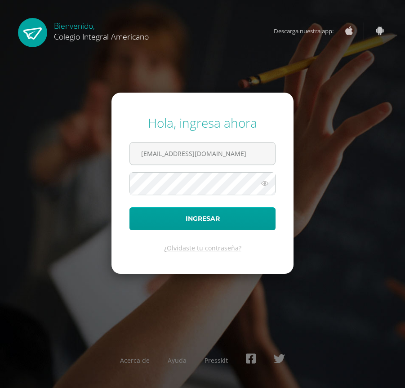
click at [401, 48] on div "Hola, ingresa ahora 18BCH01m1@CIA.edoo.io Ingresar ¿Olvidaste tu contraseña? Ac…" at bounding box center [202, 194] width 412 height 388
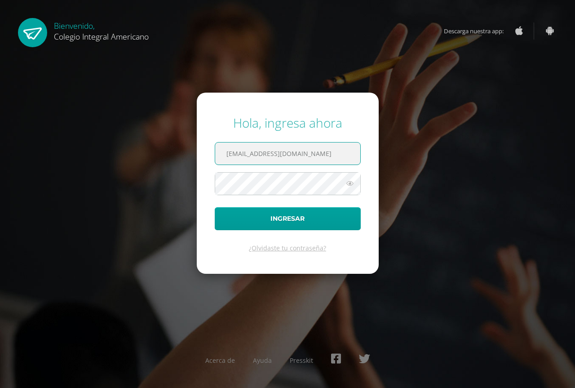
click at [310, 162] on input "18BCH01m1@CIA.edoo.io" at bounding box center [287, 153] width 145 height 22
type input "13EE142@CIA.edoo.io"
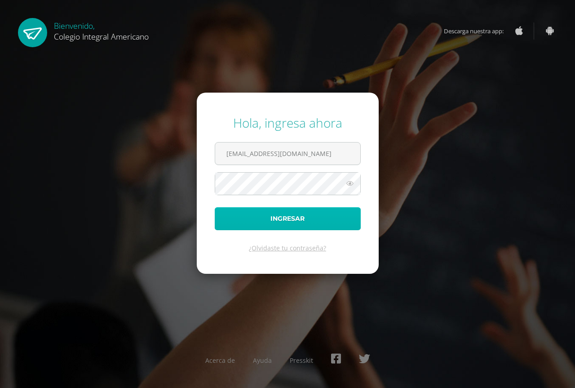
click at [302, 216] on button "Ingresar" at bounding box center [288, 218] width 146 height 23
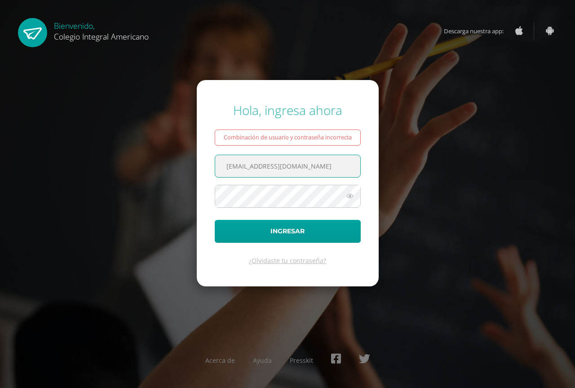
click at [304, 167] on input "13EE142@CIA.edoo.io" at bounding box center [287, 166] width 145 height 22
type input "alumno13ee142@integralamericano.edu.gt"
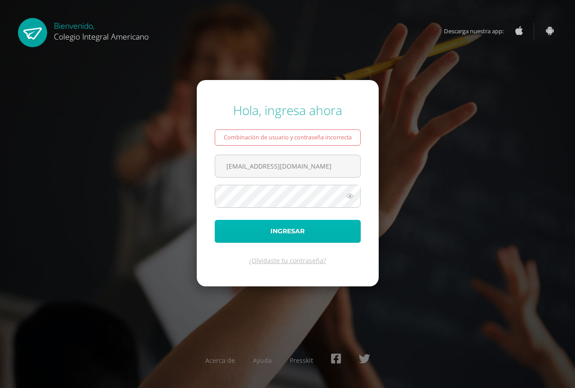
click at [303, 234] on button "Ingresar" at bounding box center [288, 231] width 146 height 23
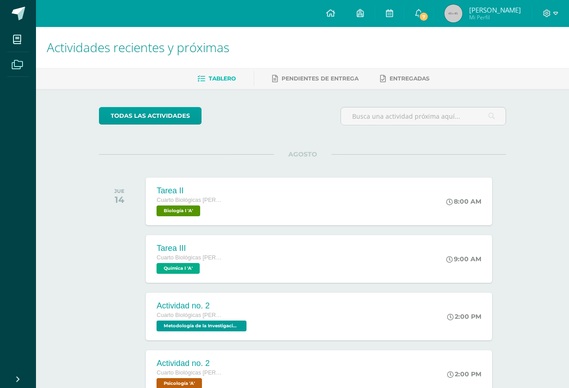
click at [14, 58] on span at bounding box center [17, 64] width 20 height 20
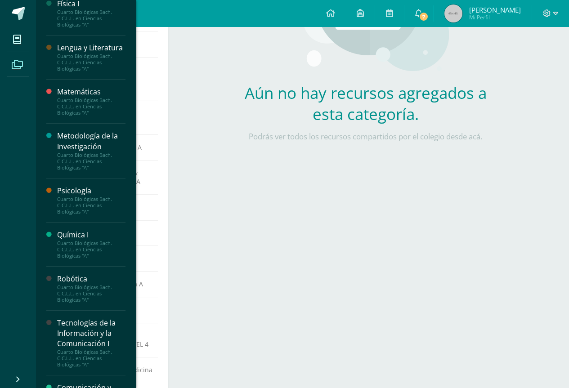
scroll to position [367, 0]
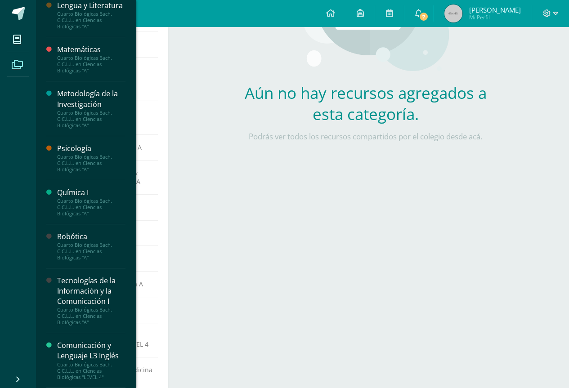
click at [86, 283] on div "Tecnologías de la Información y la Comunicación I" at bounding box center [91, 291] width 68 height 31
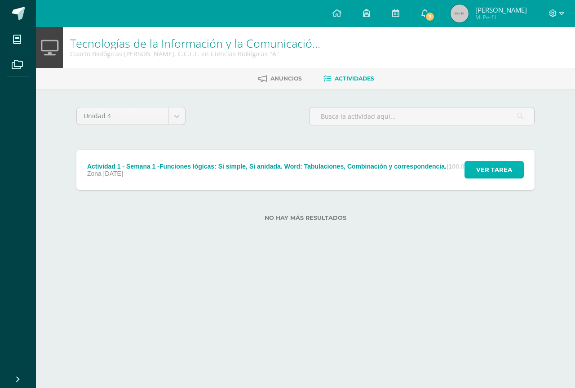
click at [508, 165] on span "Ver tarea" at bounding box center [494, 169] width 36 height 17
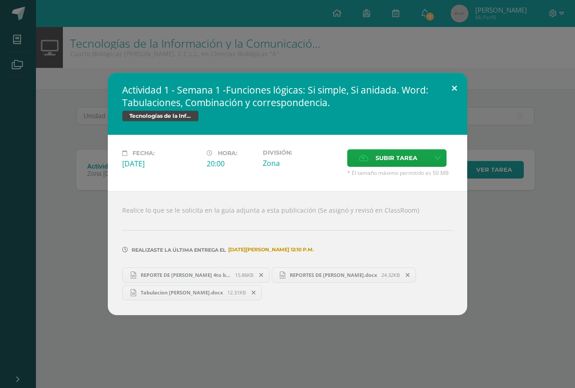
click at [447, 79] on button at bounding box center [455, 88] width 26 height 31
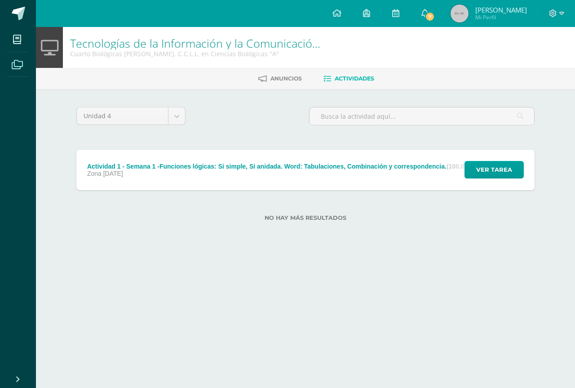
click at [24, 64] on span at bounding box center [17, 64] width 20 height 20
click at [14, 71] on span at bounding box center [17, 64] width 20 height 20
click at [12, 62] on icon at bounding box center [17, 64] width 11 height 9
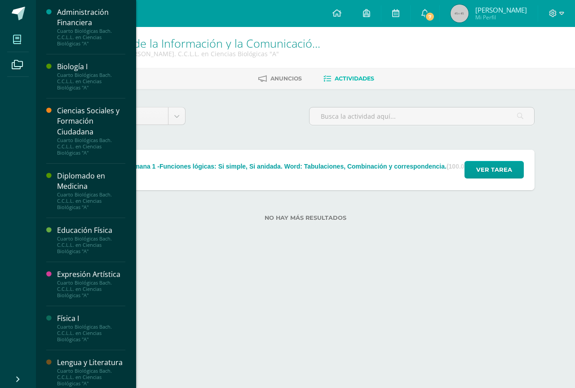
click at [9, 37] on span at bounding box center [17, 39] width 20 height 20
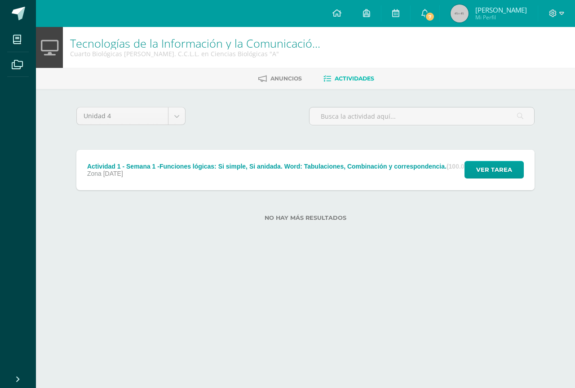
click at [261, 104] on div "Unidad 4 Unidad 1 Unidad 2 Unidad 3 Unidad 4 Actividad 1 - Semana 1 -Funciones …" at bounding box center [305, 169] width 494 height 161
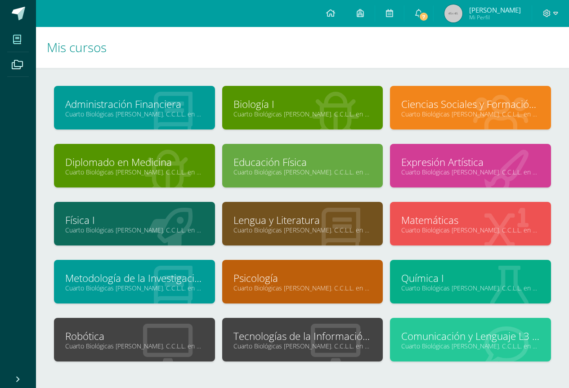
click at [352, 384] on div at bounding box center [302, 395] width 497 height 39
click at [24, 63] on span at bounding box center [17, 64] width 20 height 20
click at [17, 67] on icon at bounding box center [17, 64] width 11 height 9
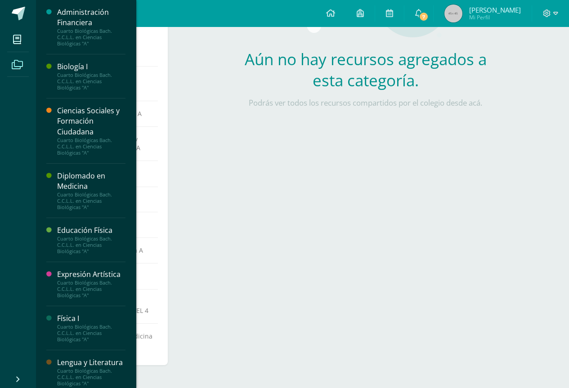
scroll to position [216, 0]
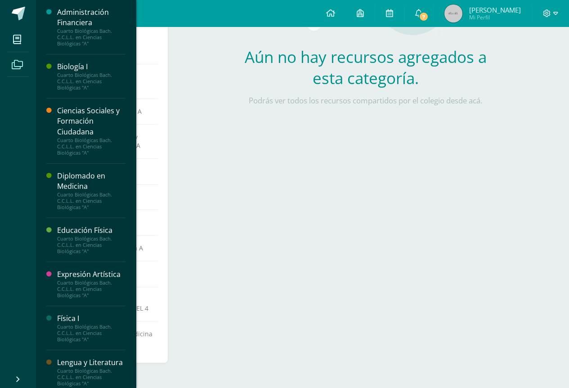
click at [13, 56] on span at bounding box center [17, 64] width 20 height 20
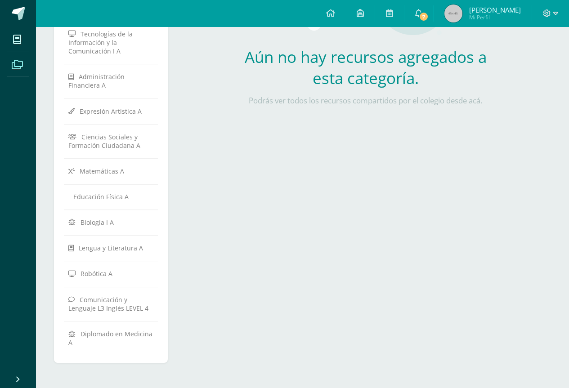
scroll to position [225, 0]
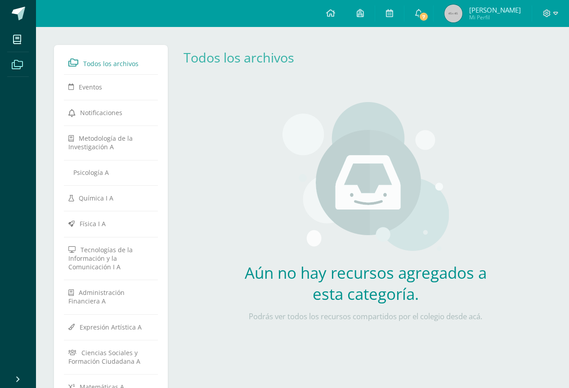
click at [15, 60] on icon at bounding box center [17, 64] width 11 height 9
click at [13, 61] on icon at bounding box center [17, 64] width 11 height 9
click at [17, 77] on ul "Mis cursos Archivos" at bounding box center [18, 198] width 36 height 342
click at [19, 60] on icon at bounding box center [17, 64] width 11 height 9
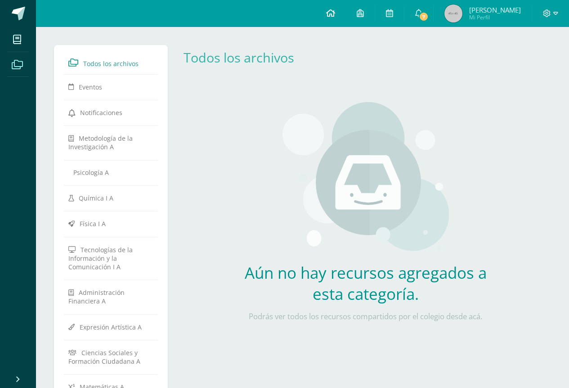
click at [330, 11] on link at bounding box center [330, 13] width 31 height 27
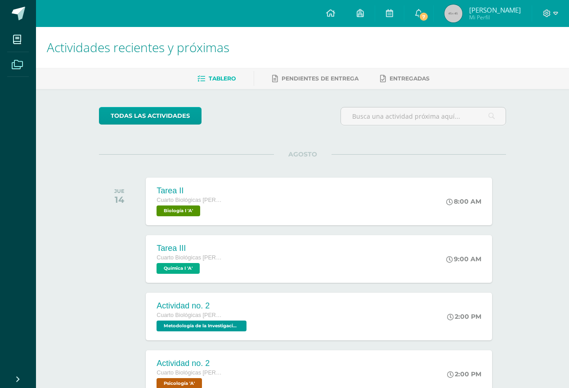
click at [25, 63] on span at bounding box center [17, 64] width 20 height 20
click at [14, 63] on icon at bounding box center [17, 64] width 11 height 9
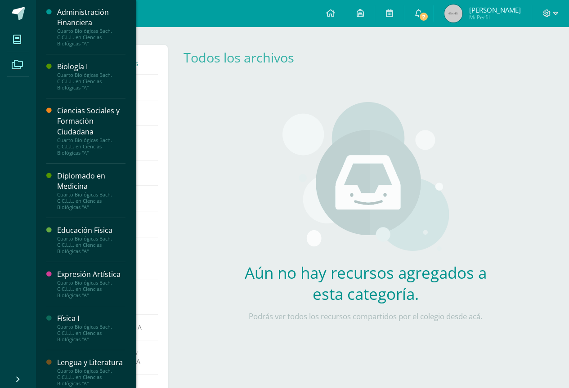
click at [22, 40] on span at bounding box center [17, 39] width 20 height 20
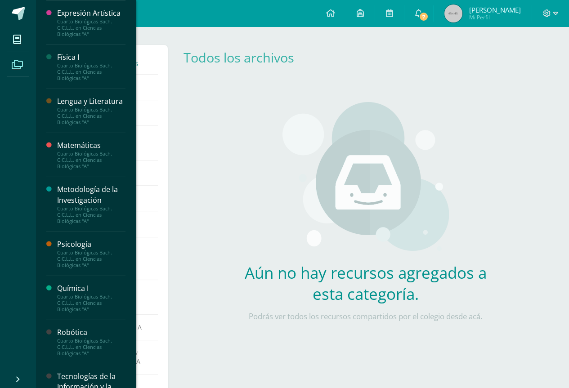
scroll to position [270, 0]
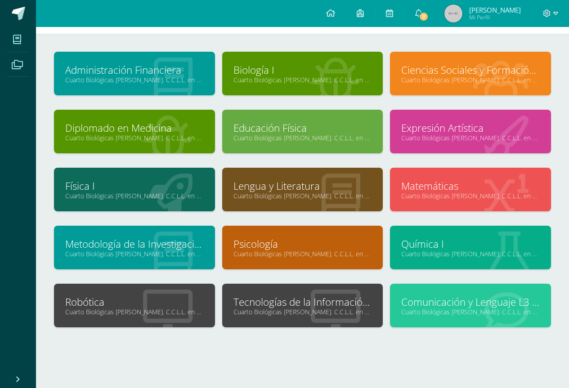
scroll to position [44, 0]
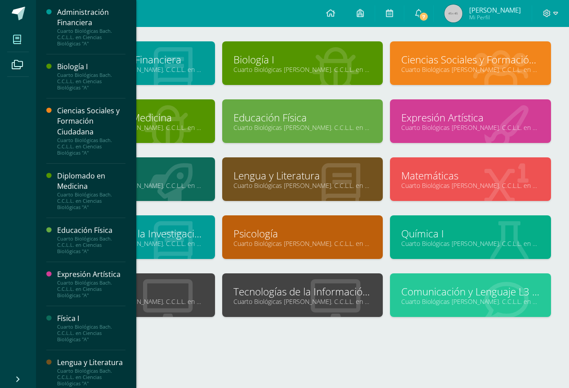
click at [18, 33] on span at bounding box center [17, 39] width 20 height 20
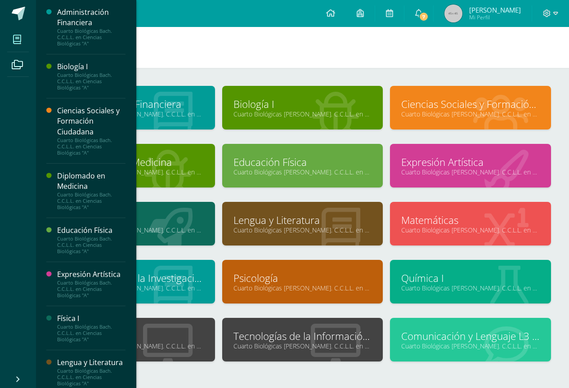
click at [19, 36] on icon at bounding box center [17, 39] width 8 height 9
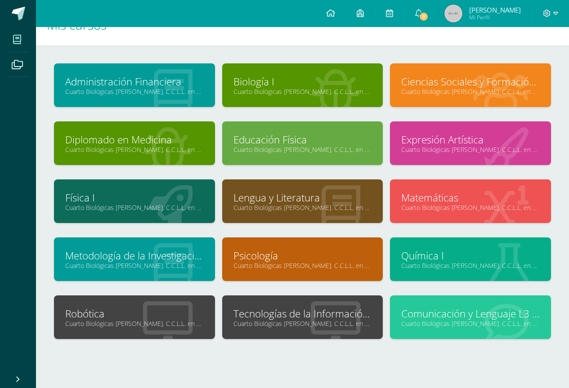
scroll to position [44, 0]
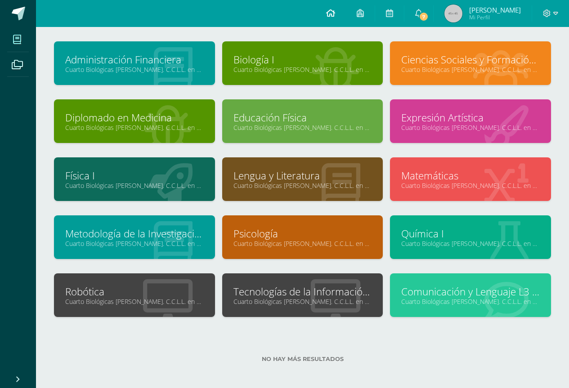
click at [333, 12] on icon at bounding box center [330, 13] width 9 height 8
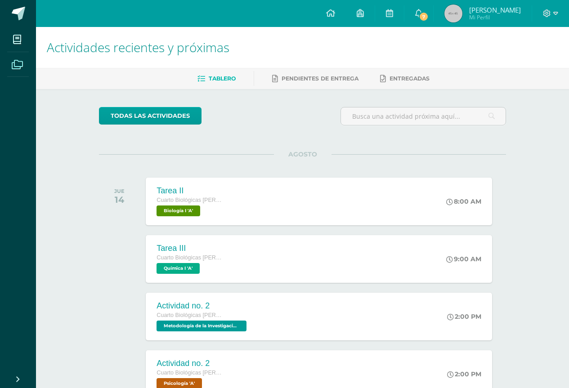
click at [11, 72] on span at bounding box center [17, 64] width 20 height 20
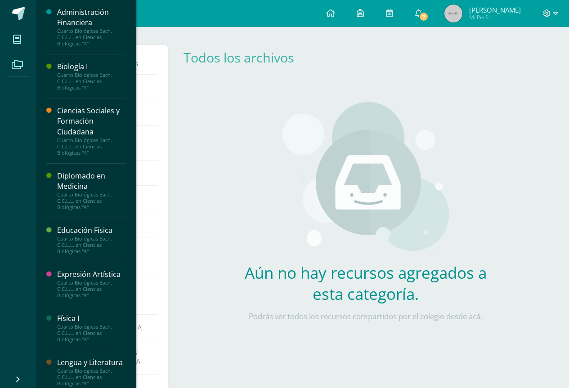
click at [22, 32] on span at bounding box center [17, 39] width 20 height 20
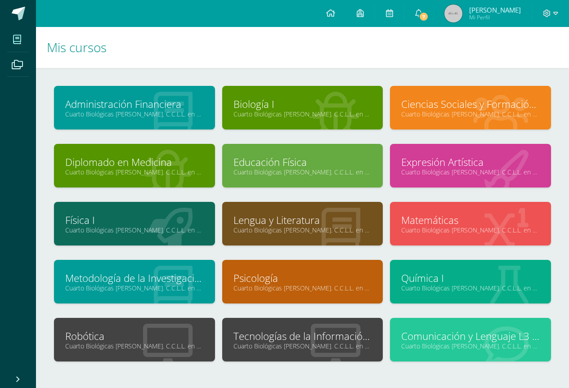
click at [293, 351] on div at bounding box center [335, 340] width 94 height 60
click at [289, 340] on link "Tecnologías de la Información y la Comunicación I" at bounding box center [302, 336] width 138 height 14
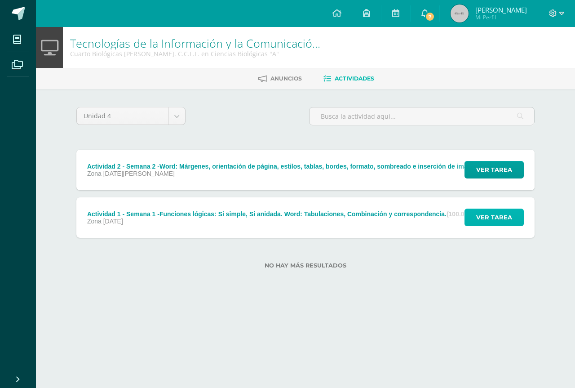
click at [487, 212] on span "Ver tarea" at bounding box center [494, 217] width 36 height 17
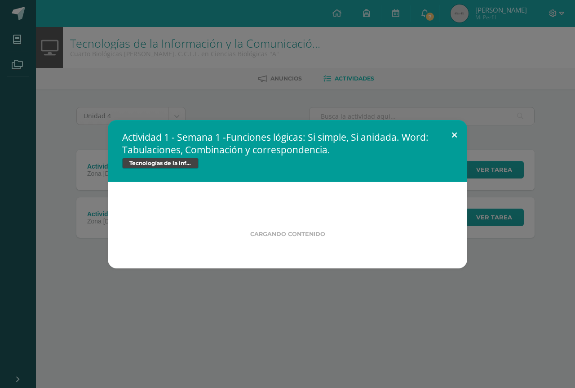
click at [448, 136] on button at bounding box center [455, 135] width 26 height 31
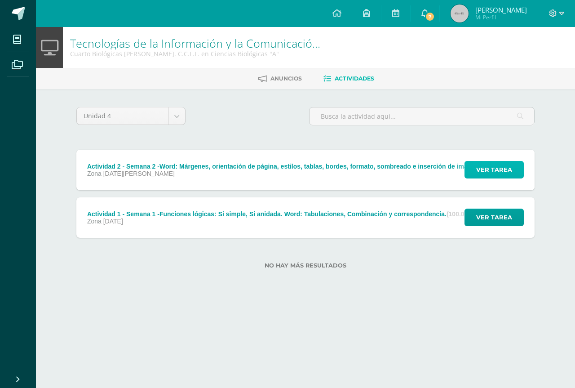
click at [483, 175] on span "Ver tarea" at bounding box center [494, 169] width 36 height 17
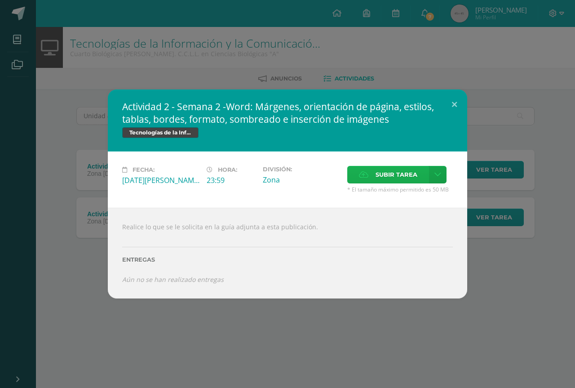
click at [393, 177] on span "Subir tarea" at bounding box center [397, 174] width 42 height 17
click at [0, 0] on input "Subir tarea" at bounding box center [0, 0] width 0 height 0
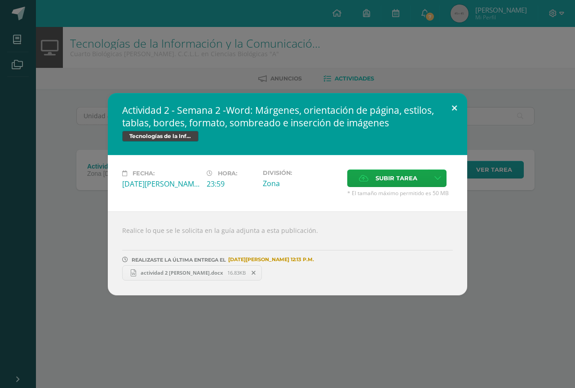
click at [458, 108] on button at bounding box center [455, 108] width 26 height 31
